Goal: Information Seeking & Learning: Learn about a topic

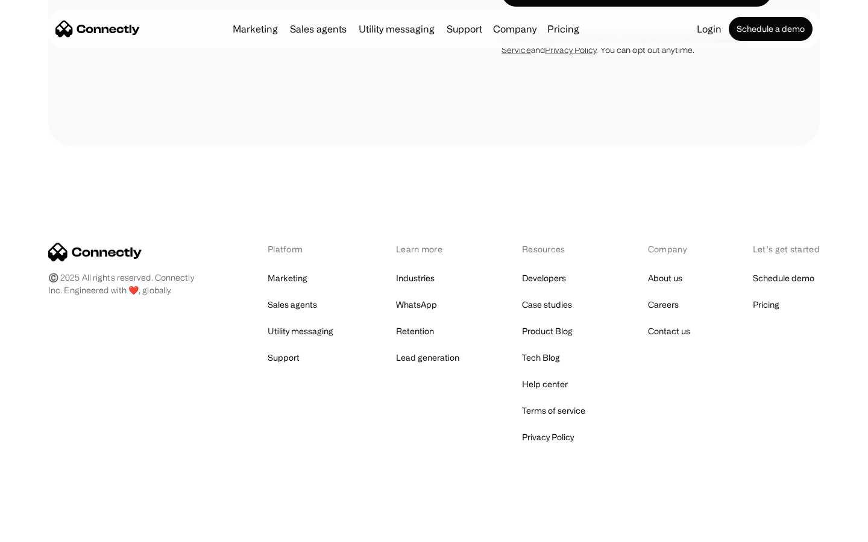
scroll to position [2038, 0]
